Goal: Task Accomplishment & Management: Manage account settings

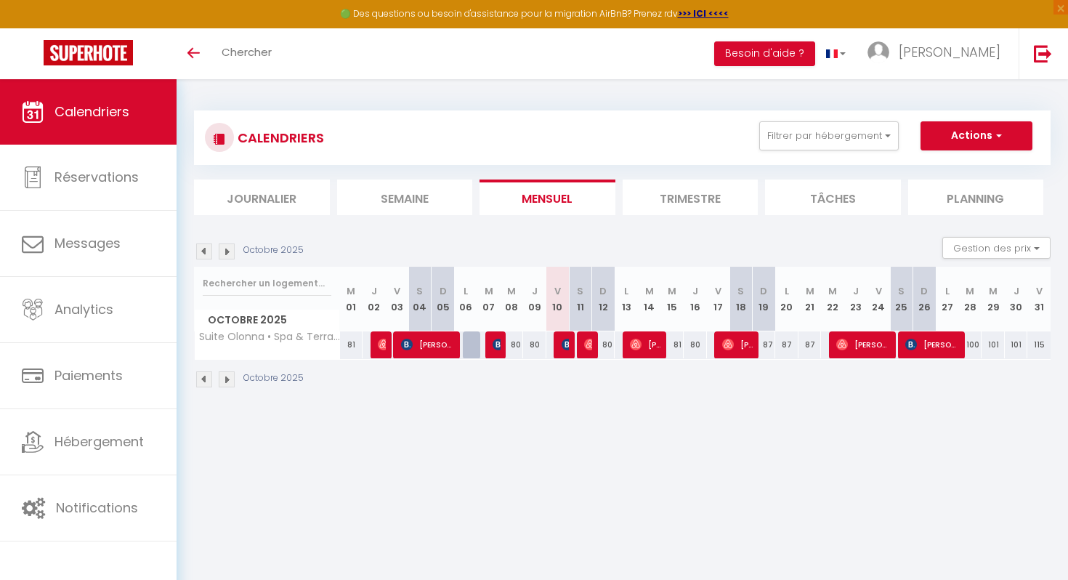
select select
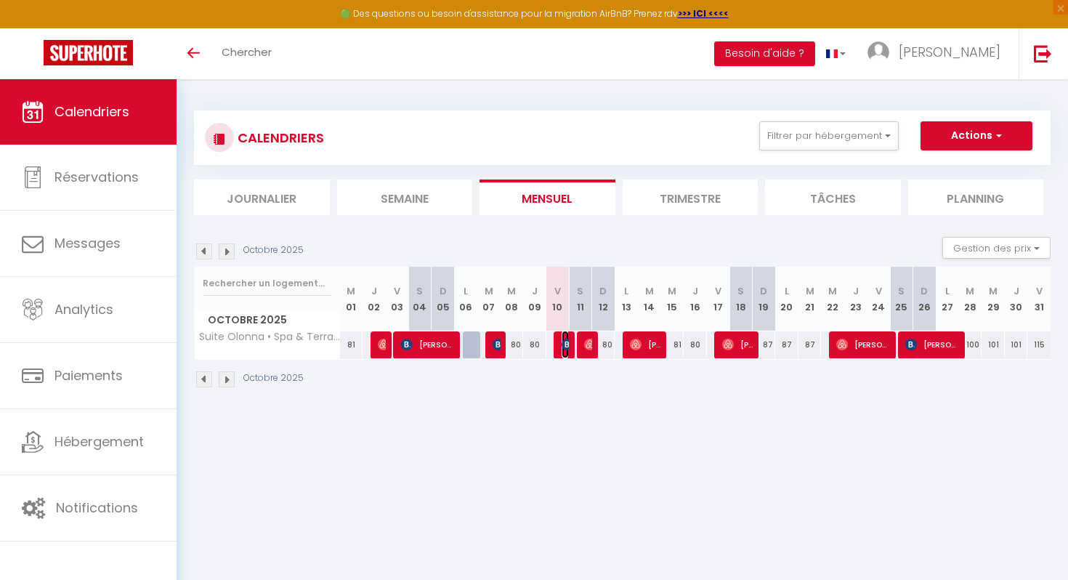
click at [564, 344] on img at bounding box center [568, 345] width 12 height 12
select select "OK"
select select "1"
select select "0"
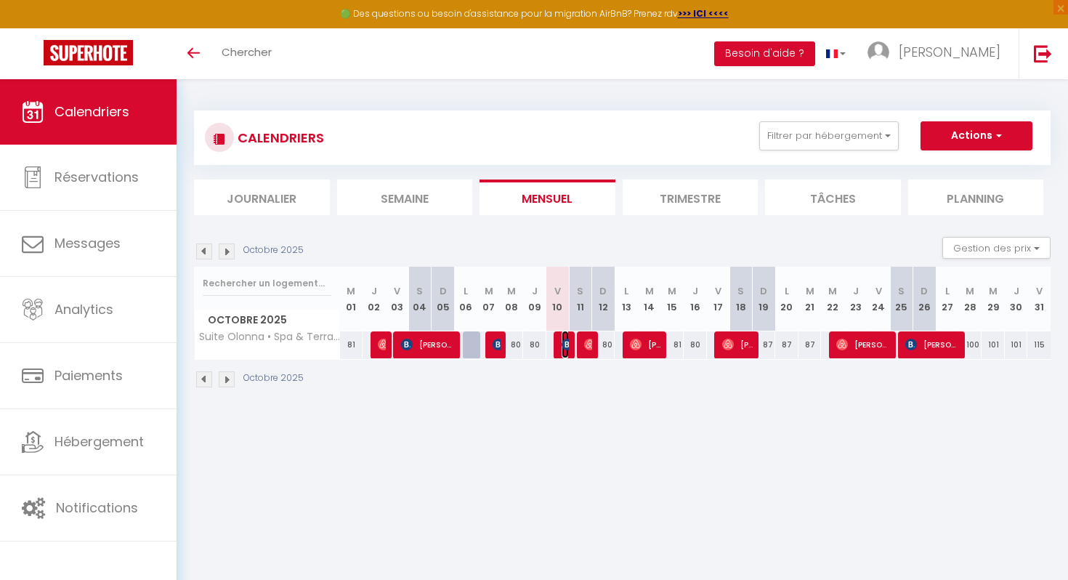
select select "1"
select select
select select "52738"
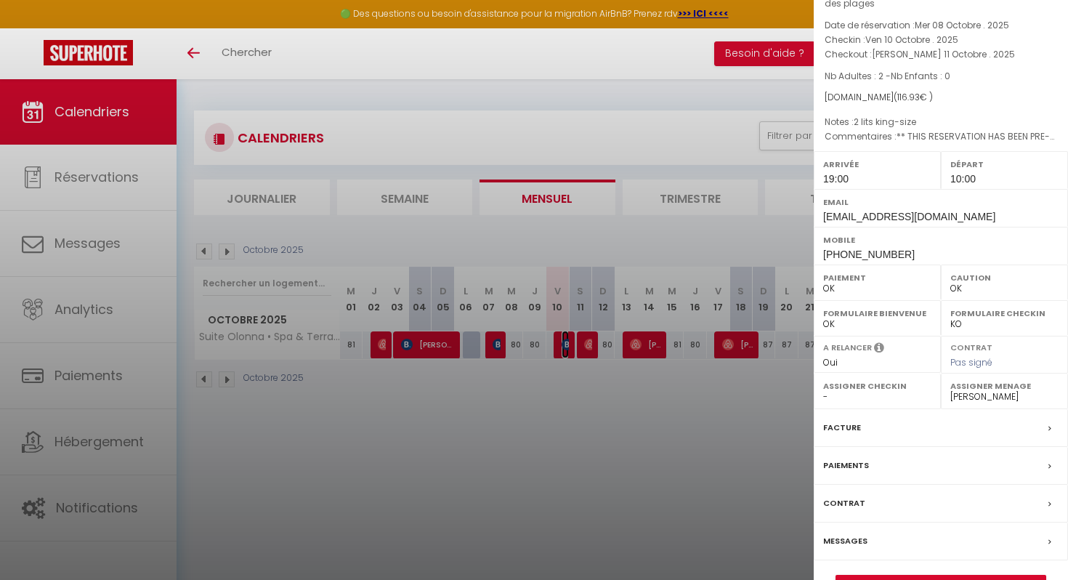
scroll to position [76, 0]
click at [584, 340] on div at bounding box center [534, 290] width 1068 height 580
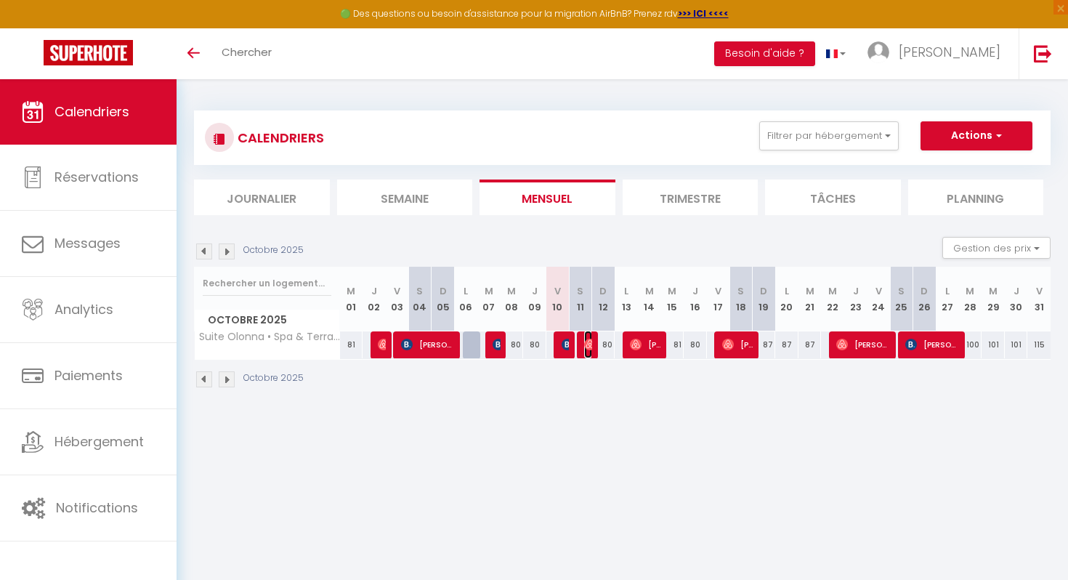
click at [584, 340] on img at bounding box center [590, 345] width 12 height 12
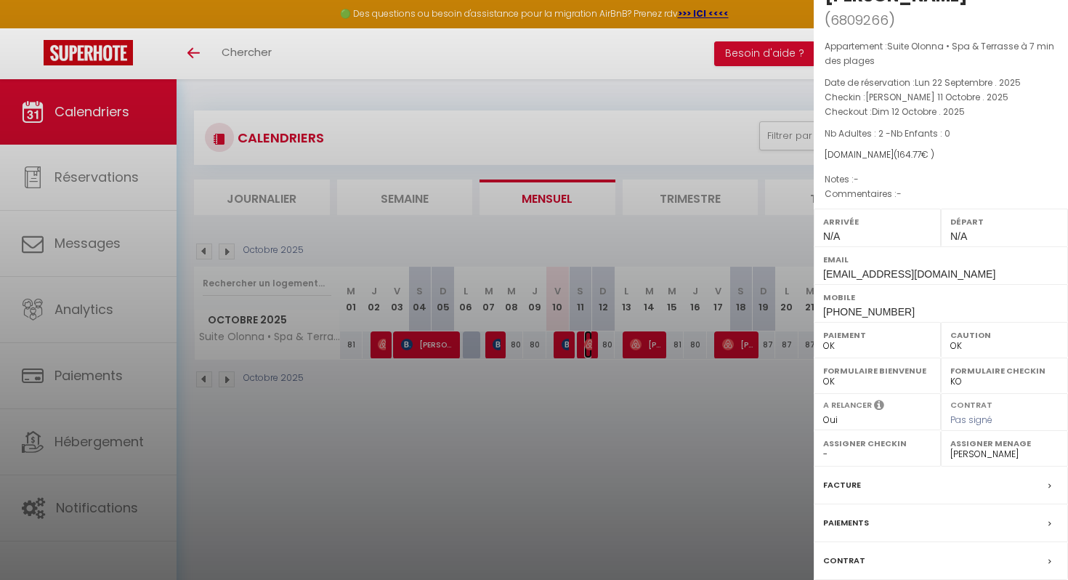
scroll to position [87, 0]
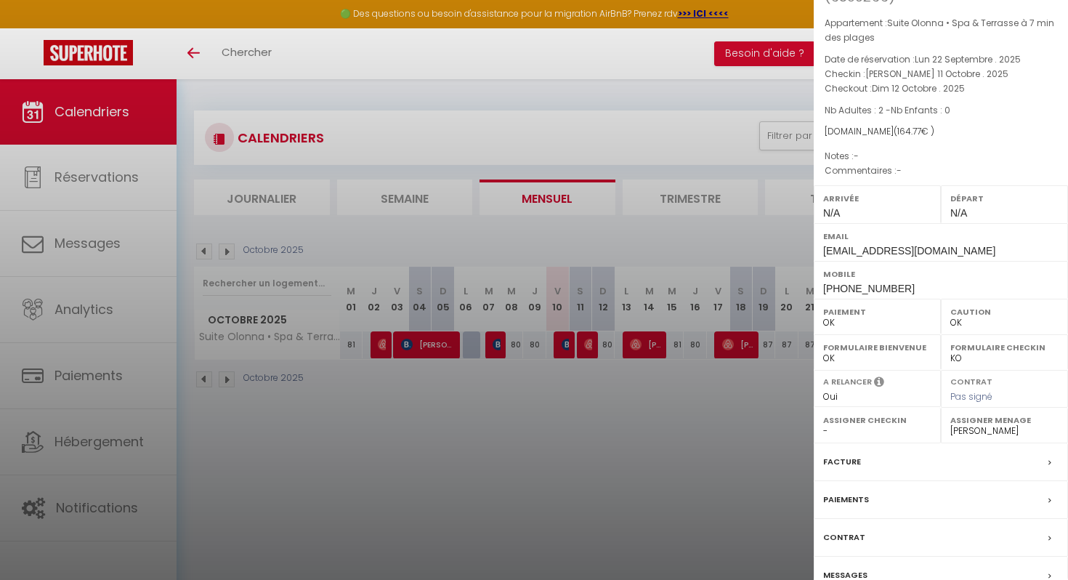
click at [609, 489] on div at bounding box center [534, 290] width 1068 height 580
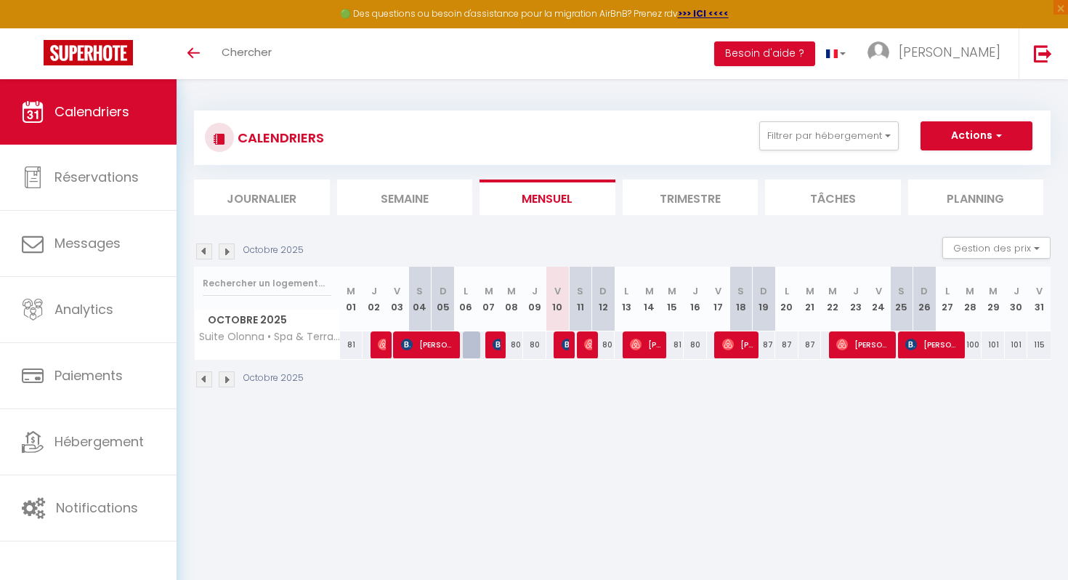
click at [206, 252] on img at bounding box center [204, 251] width 16 height 16
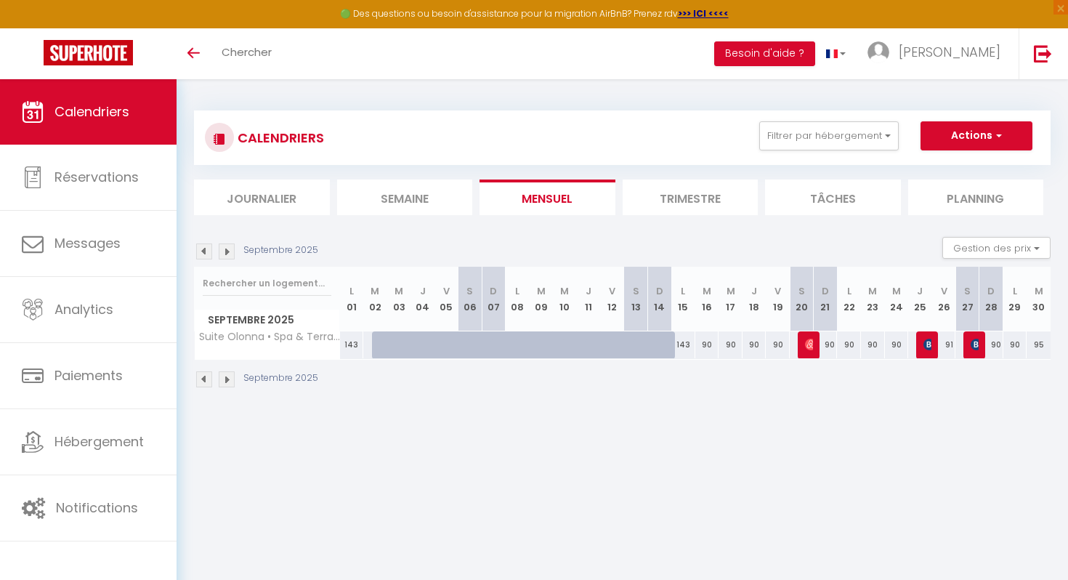
click at [226, 251] on img at bounding box center [227, 251] width 16 height 16
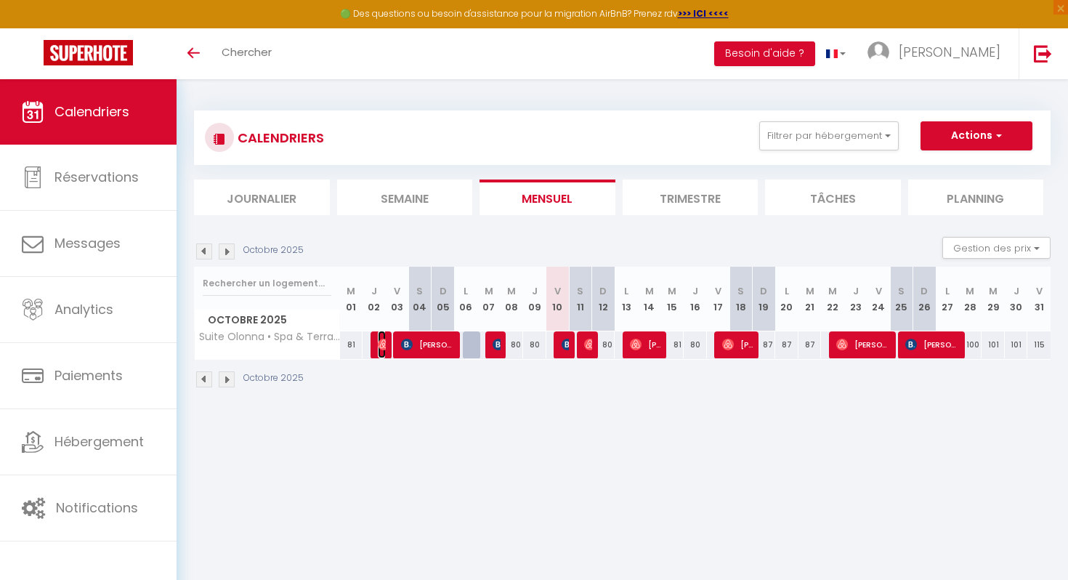
click at [381, 341] on img at bounding box center [384, 345] width 12 height 12
select select
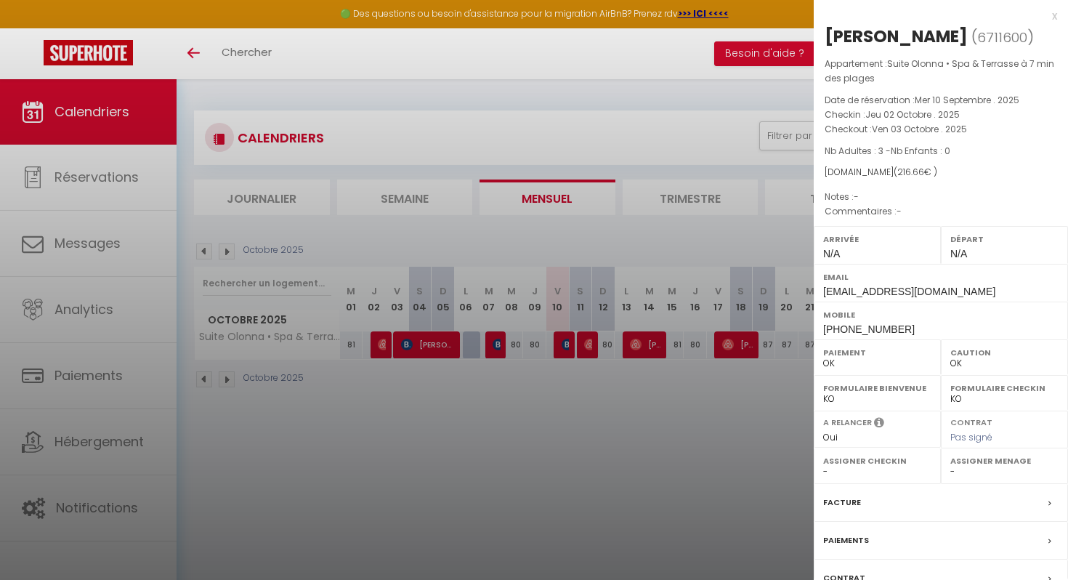
click at [377, 385] on div at bounding box center [534, 290] width 1068 height 580
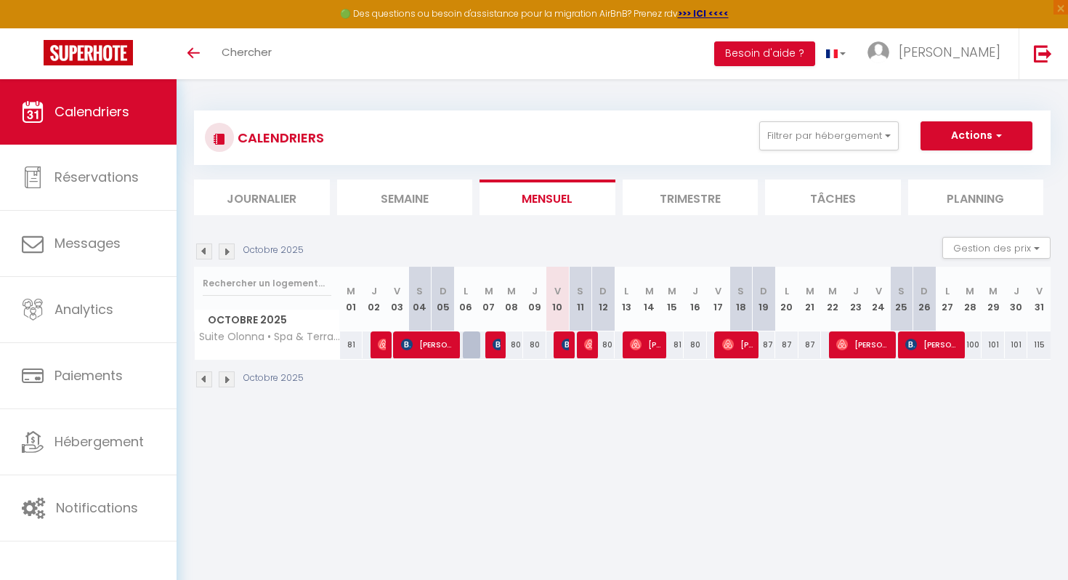
click at [225, 251] on img at bounding box center [227, 251] width 16 height 16
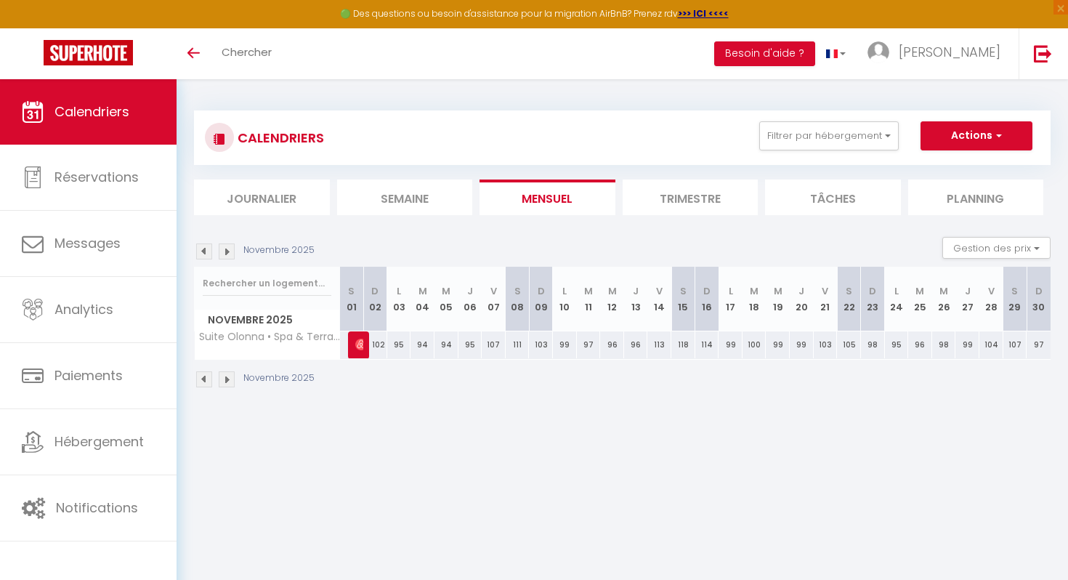
click at [225, 251] on img at bounding box center [227, 251] width 16 height 16
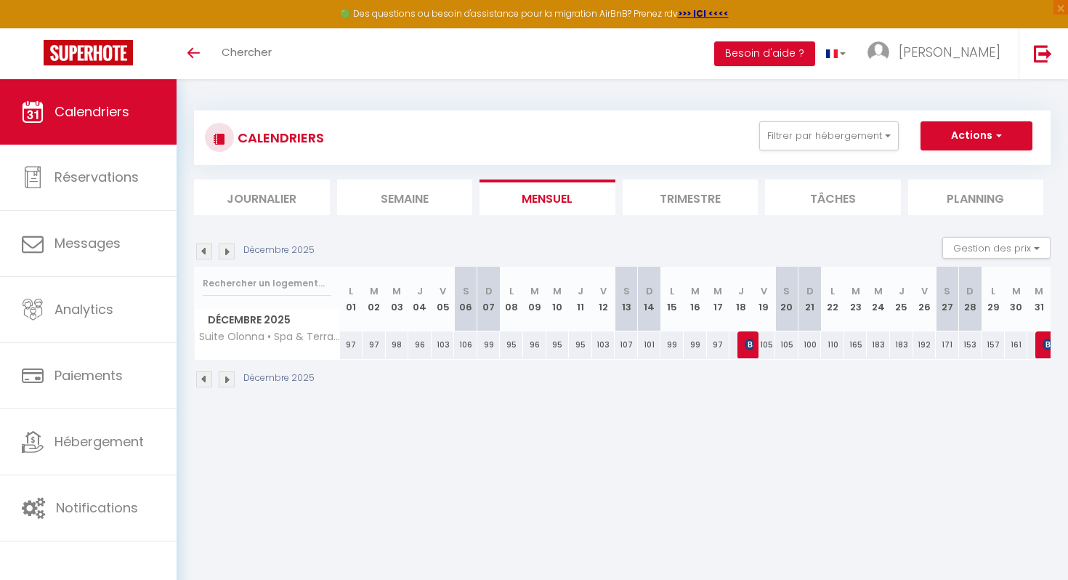
click at [225, 251] on img at bounding box center [227, 251] width 16 height 16
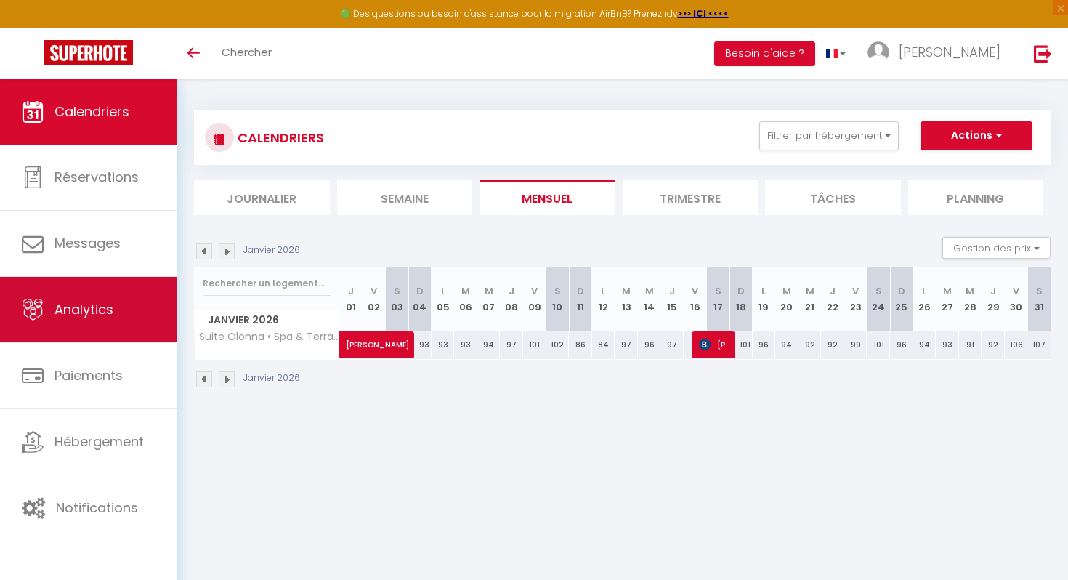
click at [104, 316] on span "Analytics" at bounding box center [84, 309] width 59 height 18
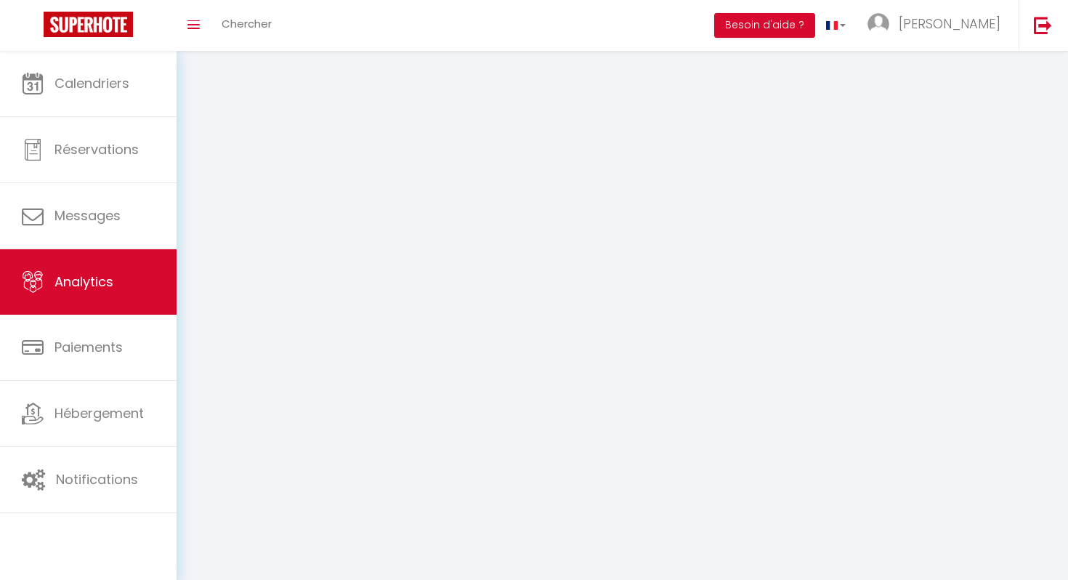
select select "2025"
select select "10"
